Goal: Connect with others: Connect with others

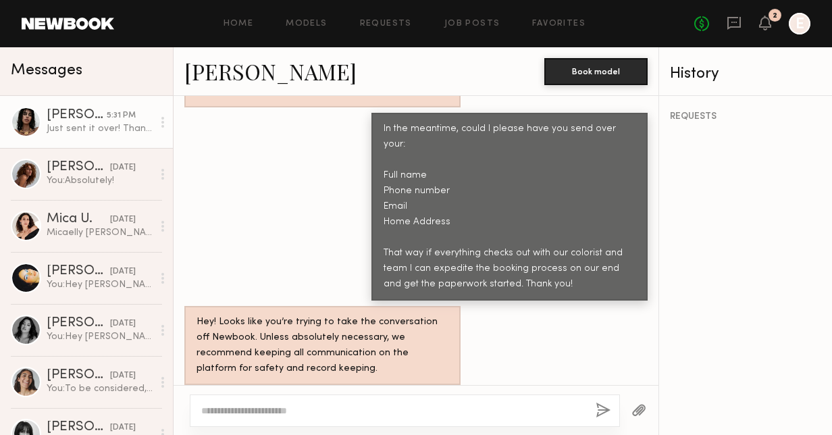
scroll to position [2167, 0]
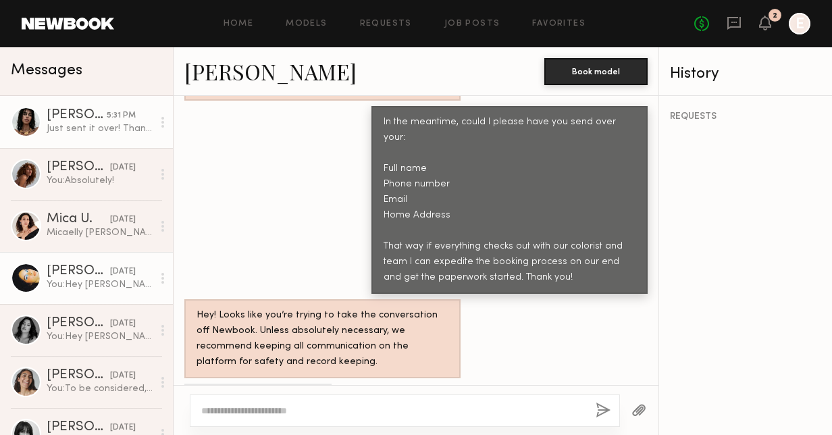
click at [81, 277] on div "[PERSON_NAME]" at bounding box center [78, 271] width 63 height 13
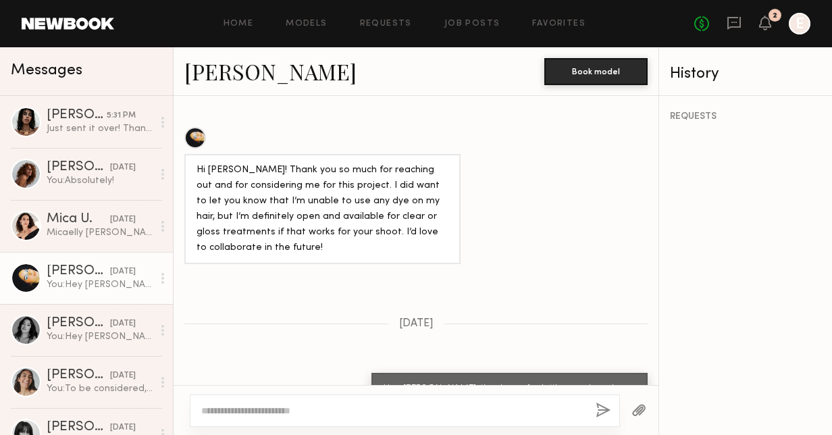
scroll to position [1474, 0]
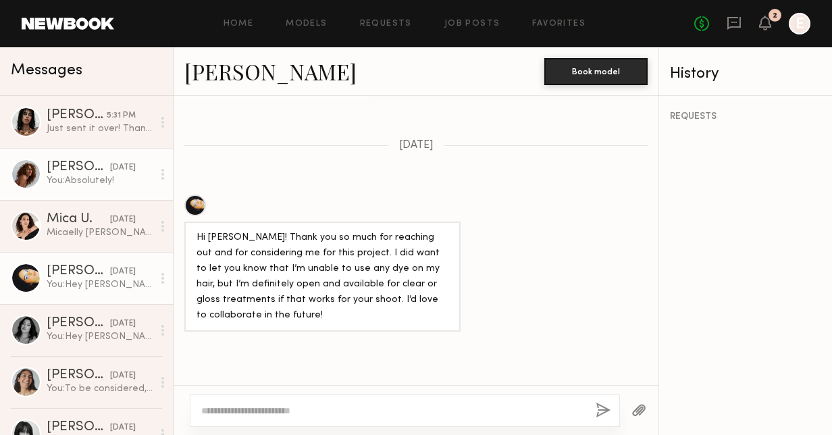
click at [72, 174] on div "[PERSON_NAME]" at bounding box center [78, 167] width 63 height 13
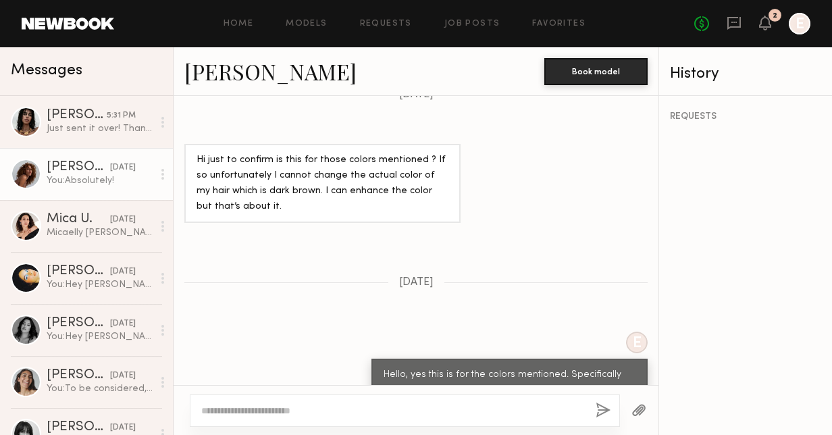
scroll to position [1543, 0]
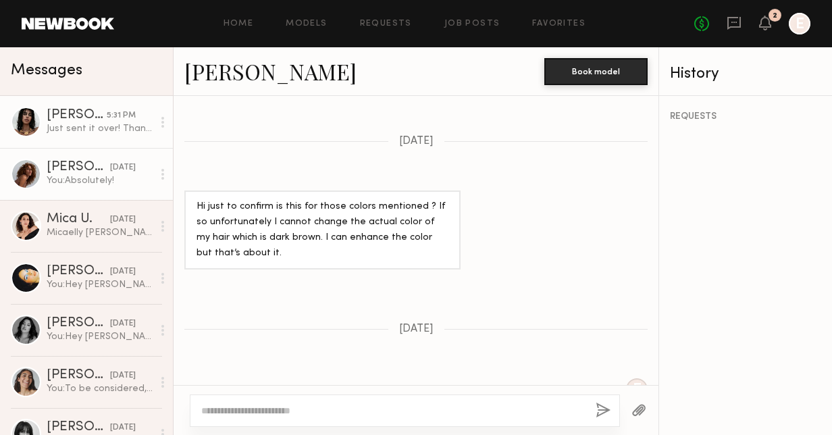
click at [61, 115] on div "[PERSON_NAME]" at bounding box center [77, 115] width 60 height 13
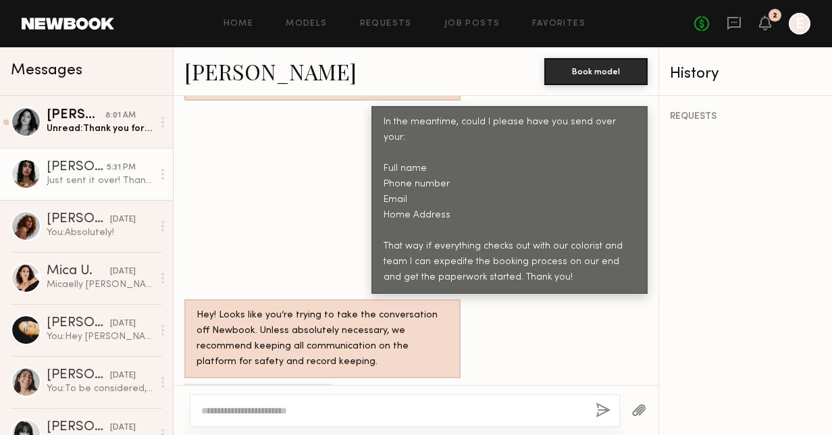
scroll to position [2099, 0]
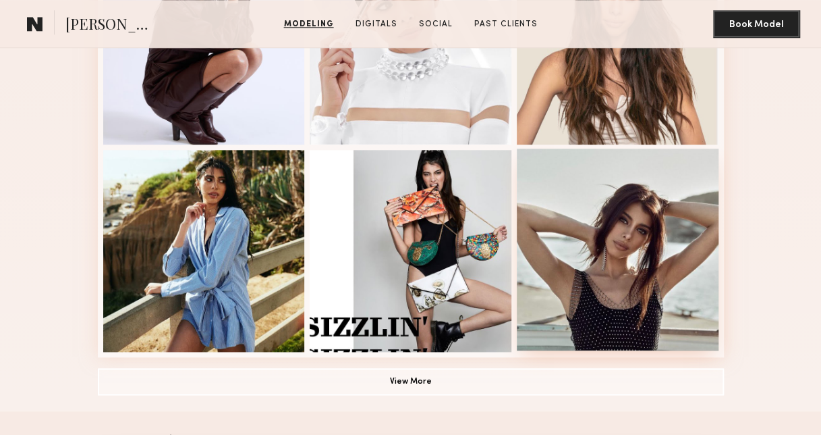
scroll to position [666, 0]
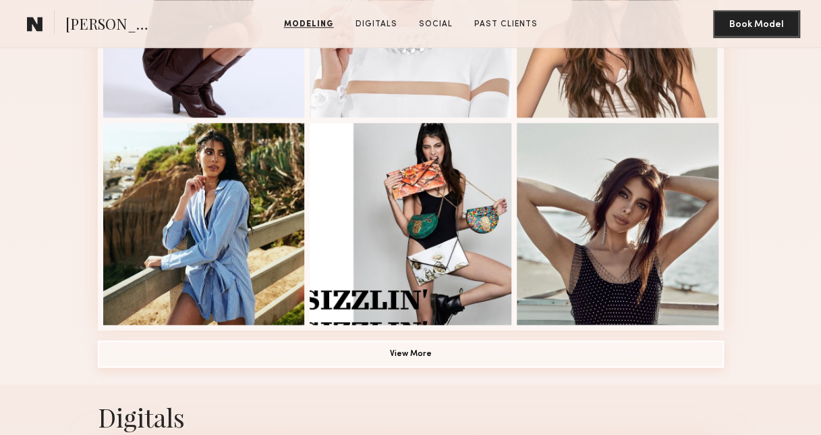
click at [454, 351] on button "View More" at bounding box center [411, 353] width 626 height 27
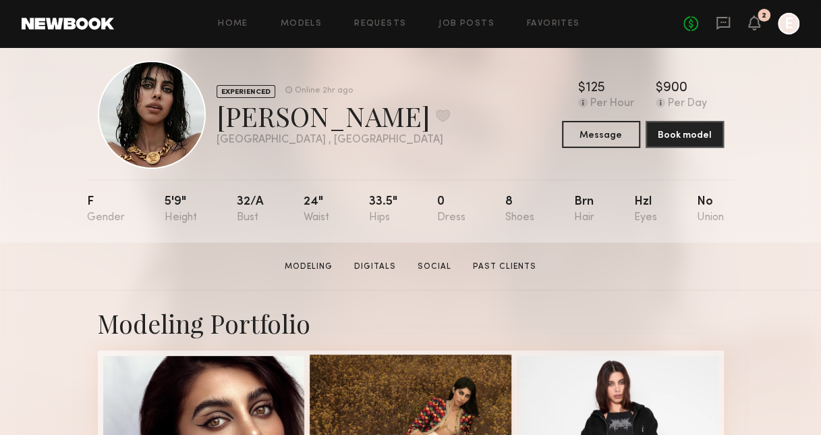
scroll to position [0, 0]
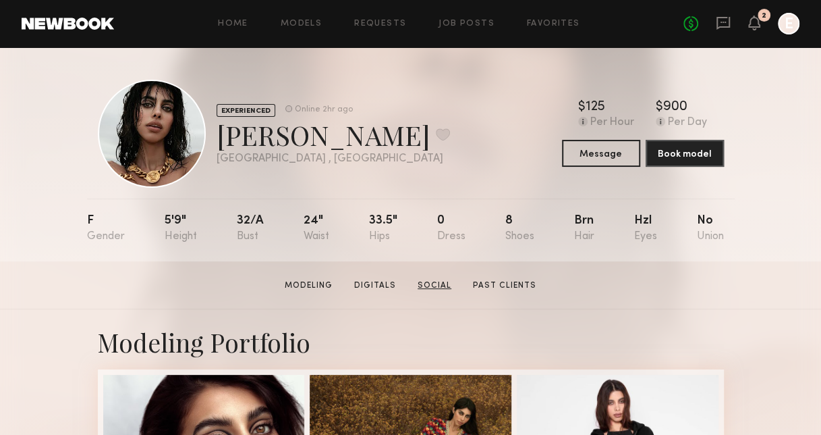
click at [445, 286] on link "Social" at bounding box center [434, 285] width 45 height 12
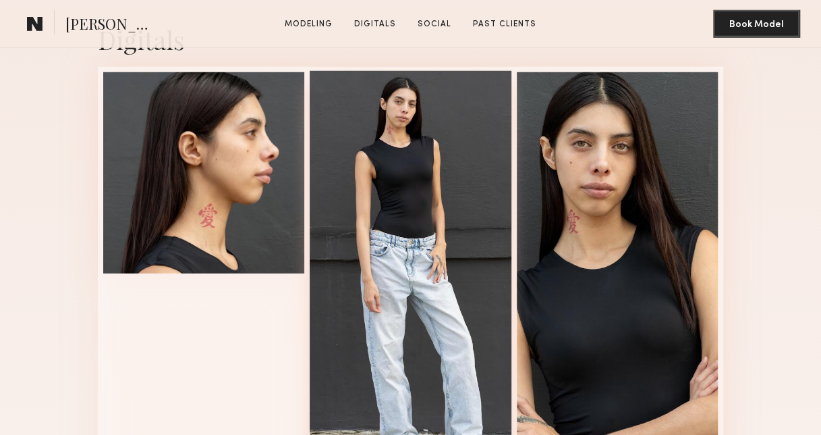
scroll to position [2259, 0]
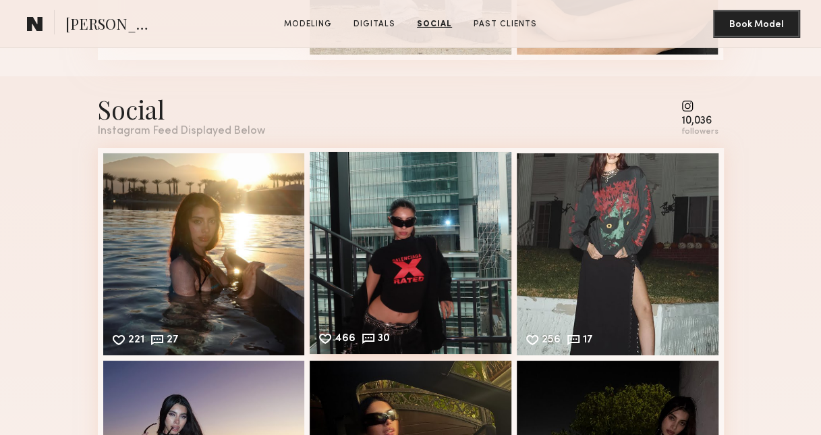
click at [441, 301] on div "466 30 Likes & comments displayed to show model’s engagement" at bounding box center [411, 253] width 202 height 202
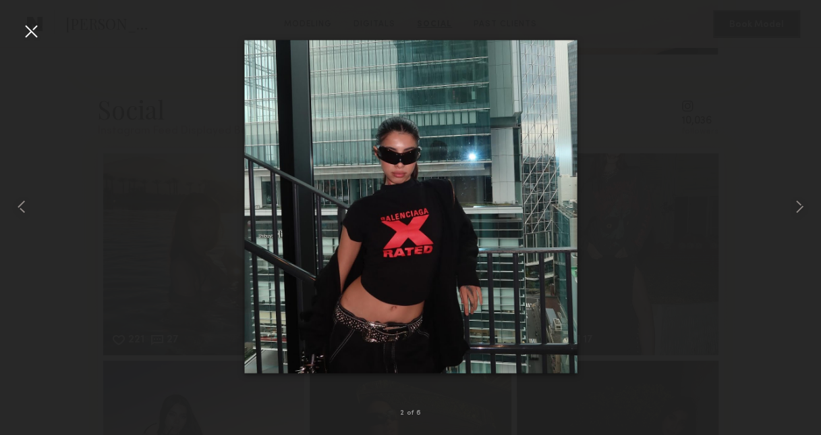
click at [32, 28] on div at bounding box center [31, 31] width 22 height 22
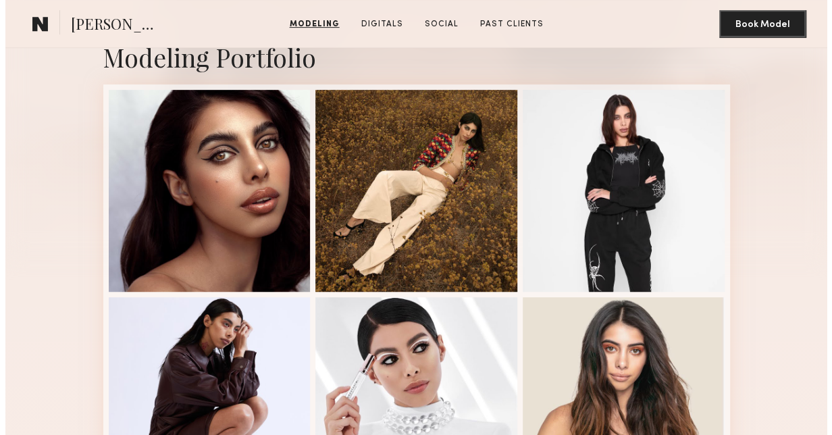
scroll to position [0, 0]
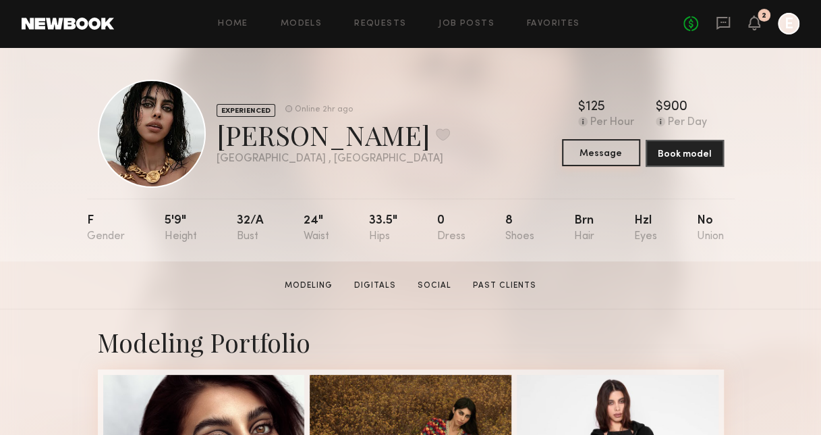
click at [624, 155] on button "Message" at bounding box center [601, 152] width 78 height 27
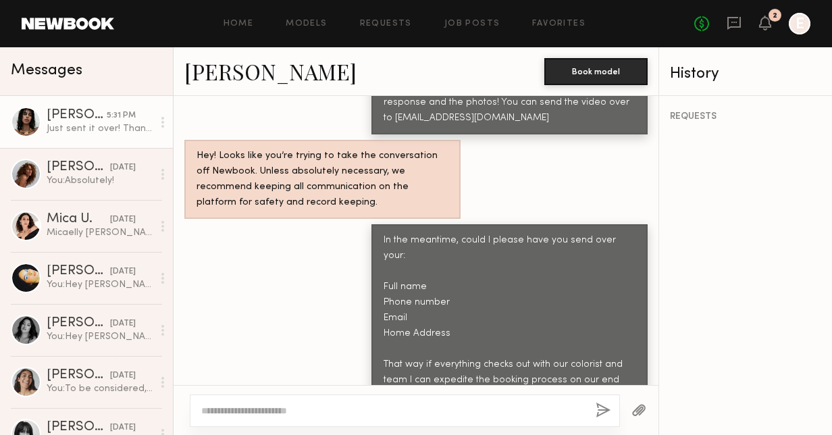
scroll to position [3071, 0]
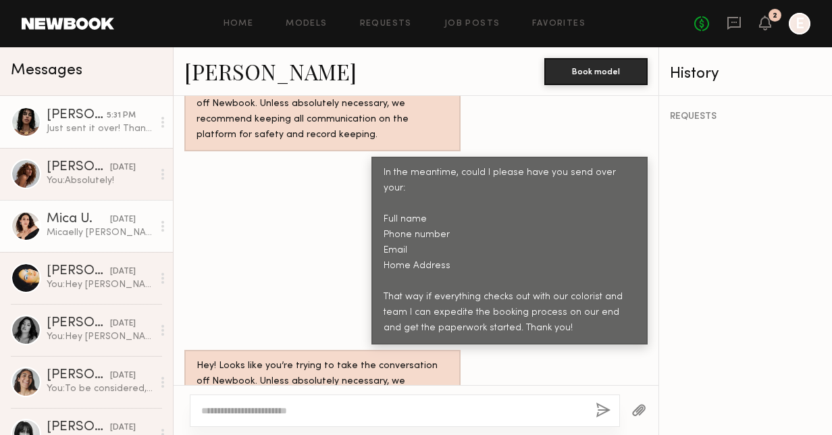
click at [55, 216] on div "Mica U." at bounding box center [78, 219] width 63 height 13
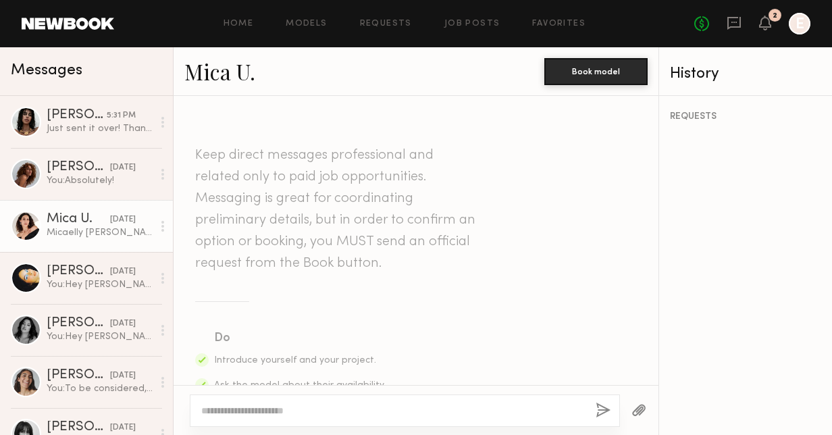
click at [202, 81] on link "Mica U." at bounding box center [219, 71] width 71 height 29
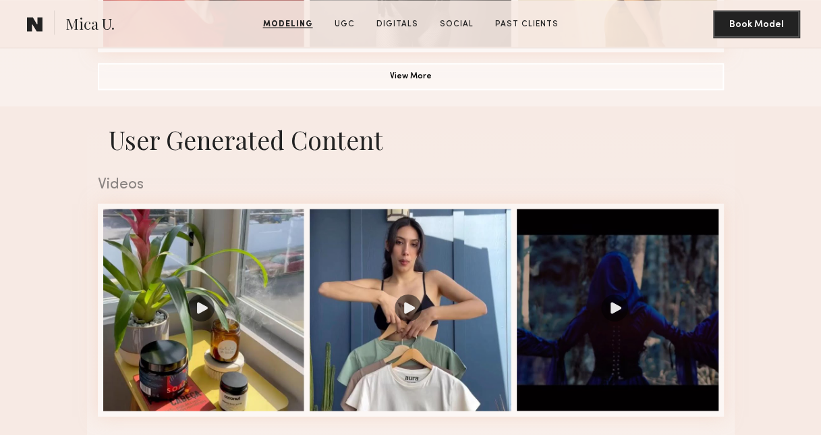
scroll to position [1282, 0]
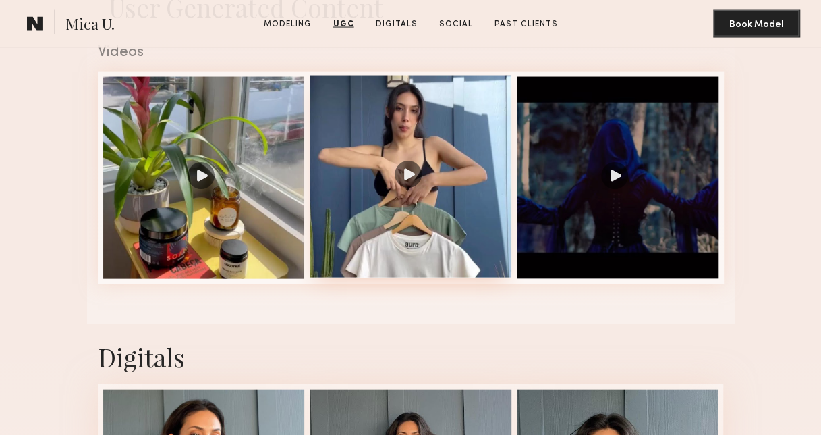
click at [407, 175] on div at bounding box center [411, 177] width 202 height 202
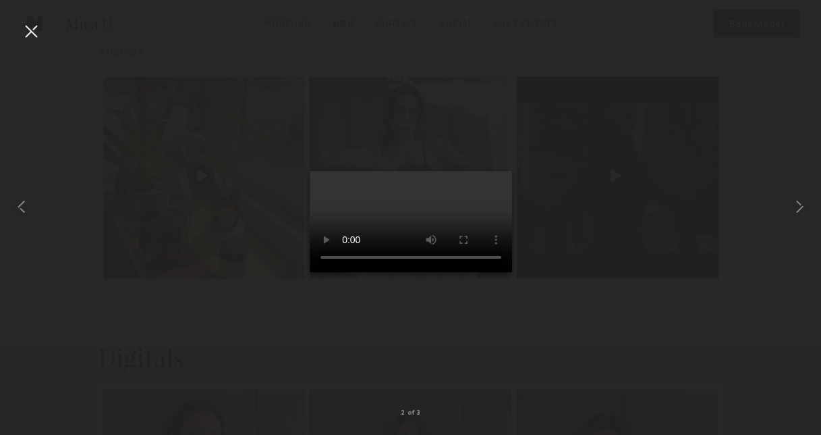
click at [26, 26] on div at bounding box center [31, 31] width 22 height 22
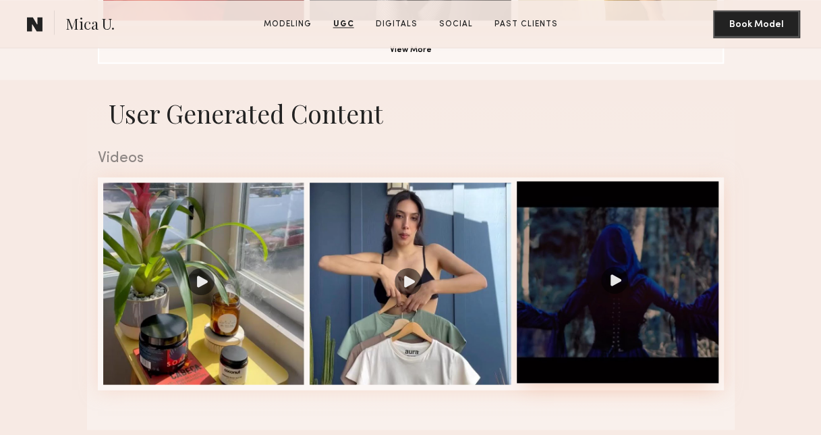
scroll to position [840, 0]
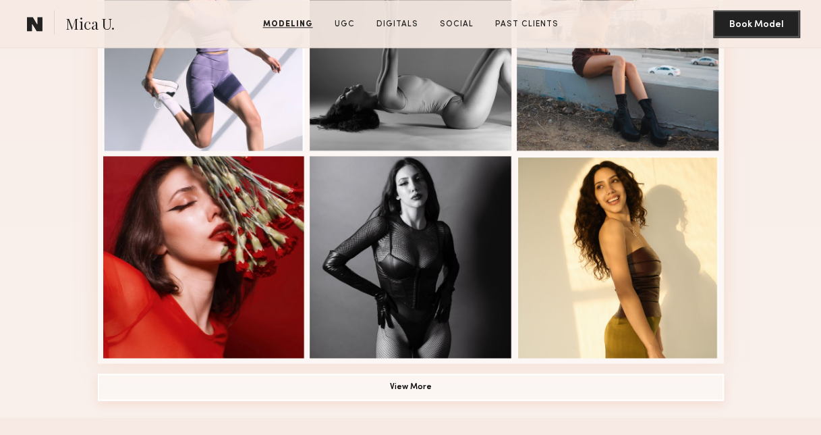
click at [443, 394] on button "View More" at bounding box center [411, 386] width 626 height 27
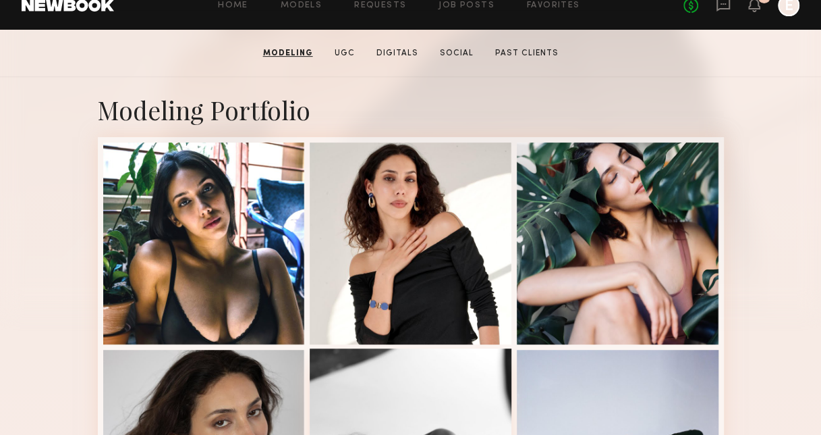
scroll to position [165, 0]
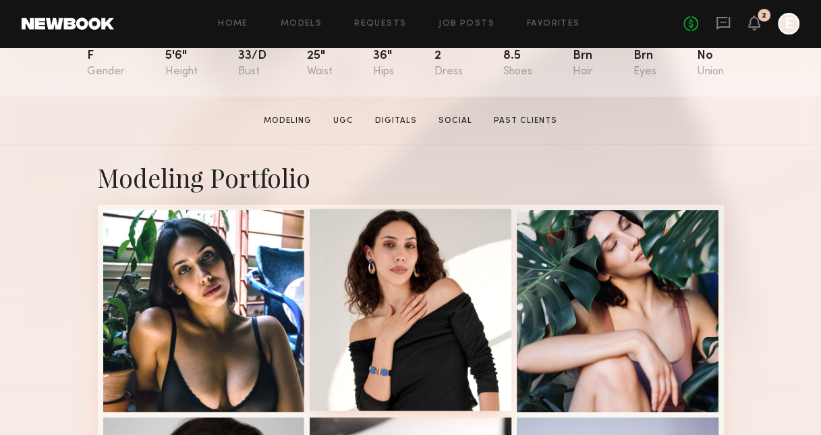
click at [438, 298] on div at bounding box center [411, 310] width 202 height 202
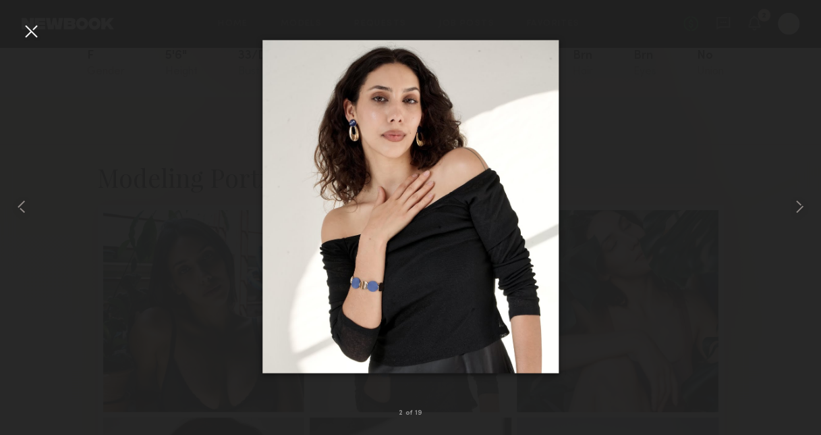
click at [30, 30] on div at bounding box center [31, 31] width 22 height 22
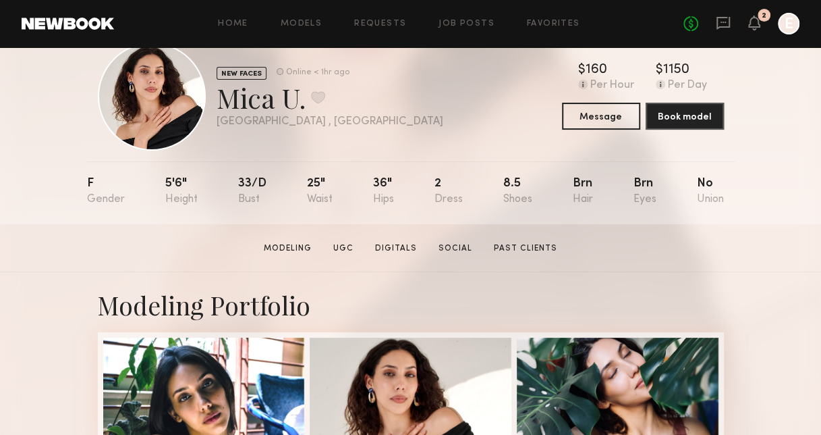
scroll to position [0, 0]
